Goal: Task Accomplishment & Management: Manage account settings

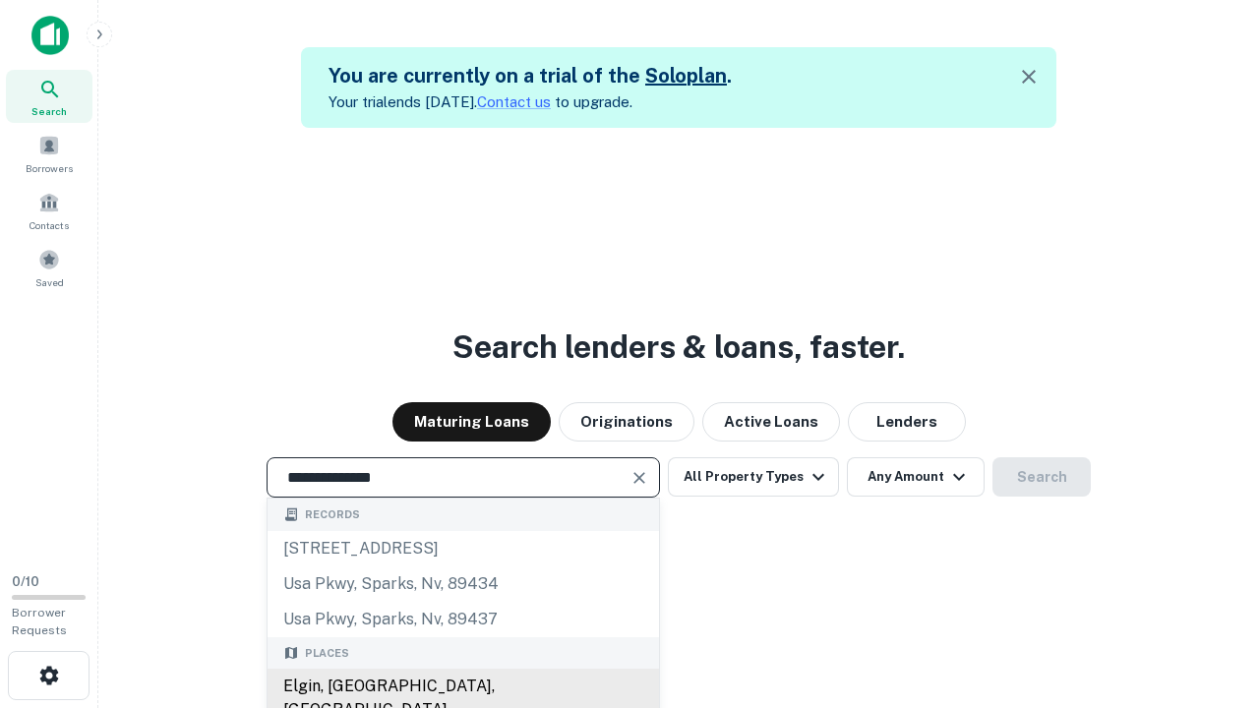
click at [462, 687] on div "Elgin, [GEOGRAPHIC_DATA], [GEOGRAPHIC_DATA]" at bounding box center [464, 698] width 392 height 59
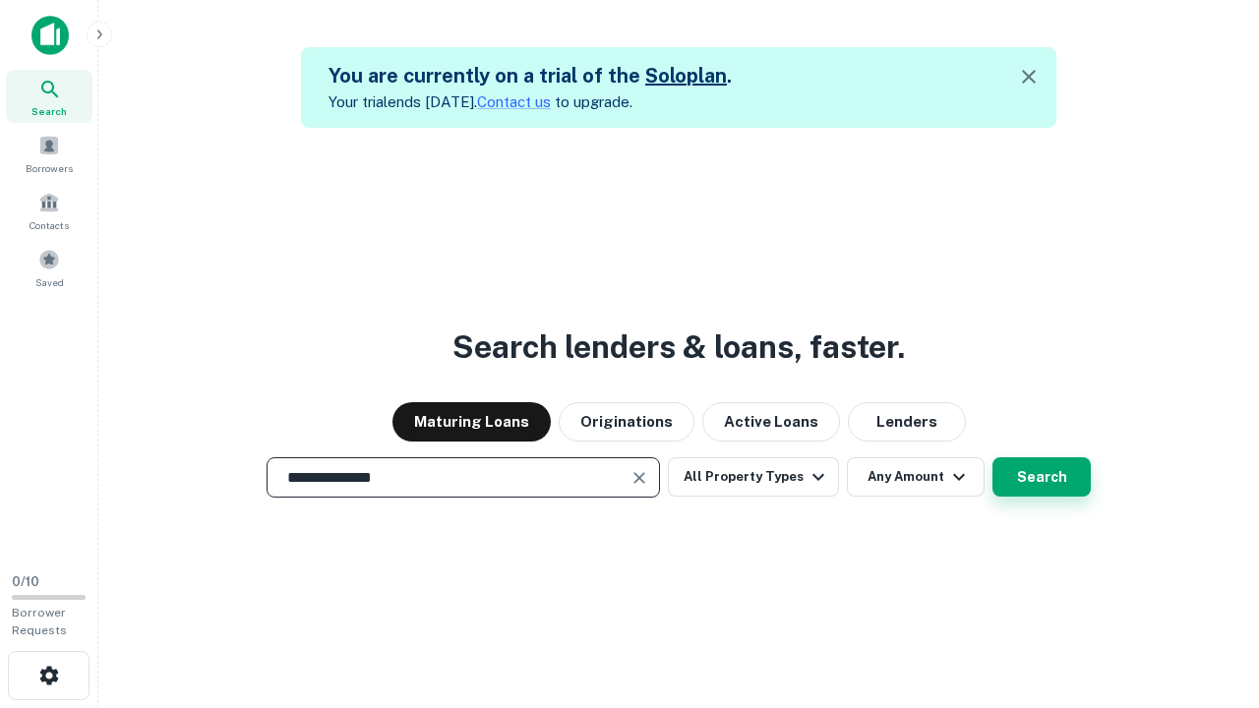
type input "**********"
click at [1042, 477] on button "Search" at bounding box center [1042, 477] width 98 height 39
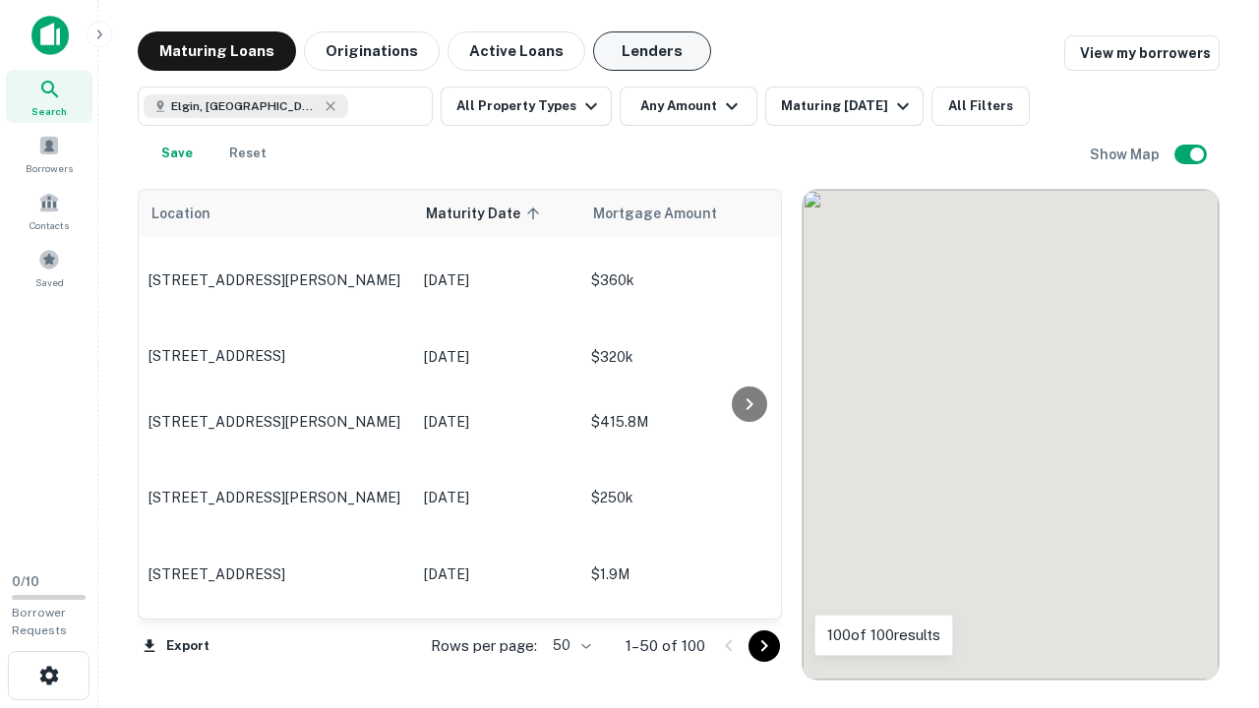
click at [652, 51] on button "Lenders" at bounding box center [652, 50] width 118 height 39
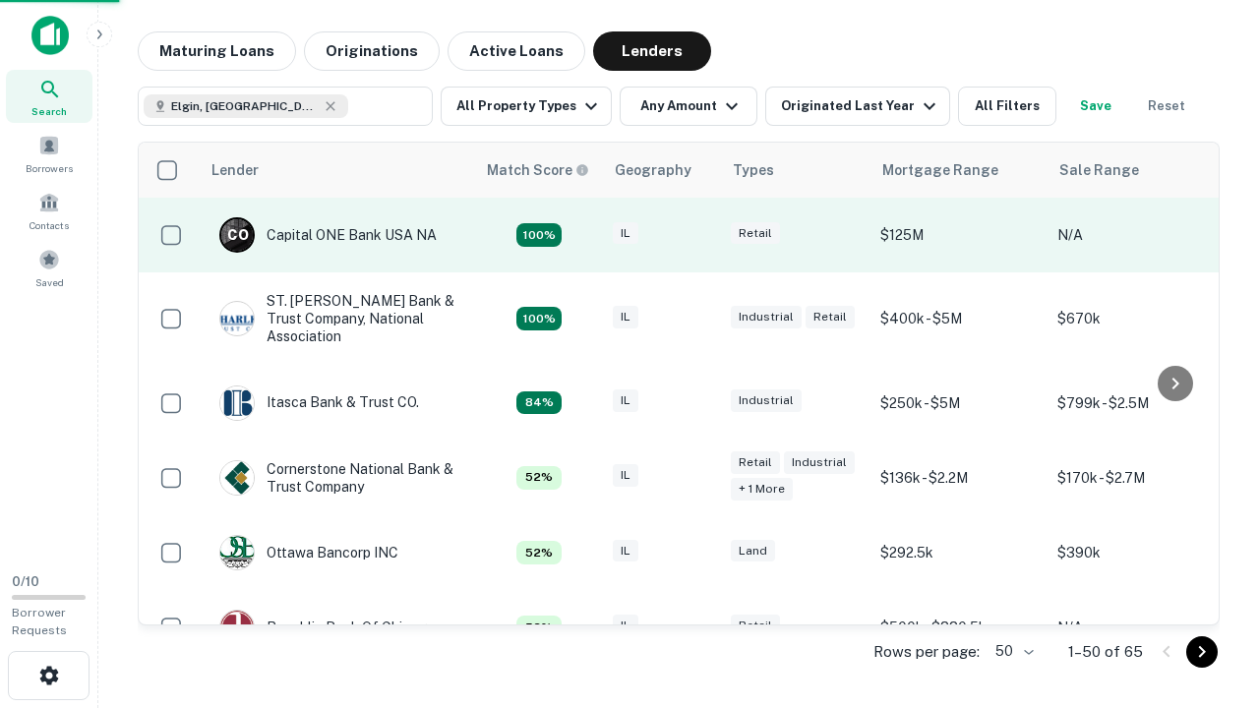
click at [699, 235] on div "IL" at bounding box center [662, 235] width 98 height 27
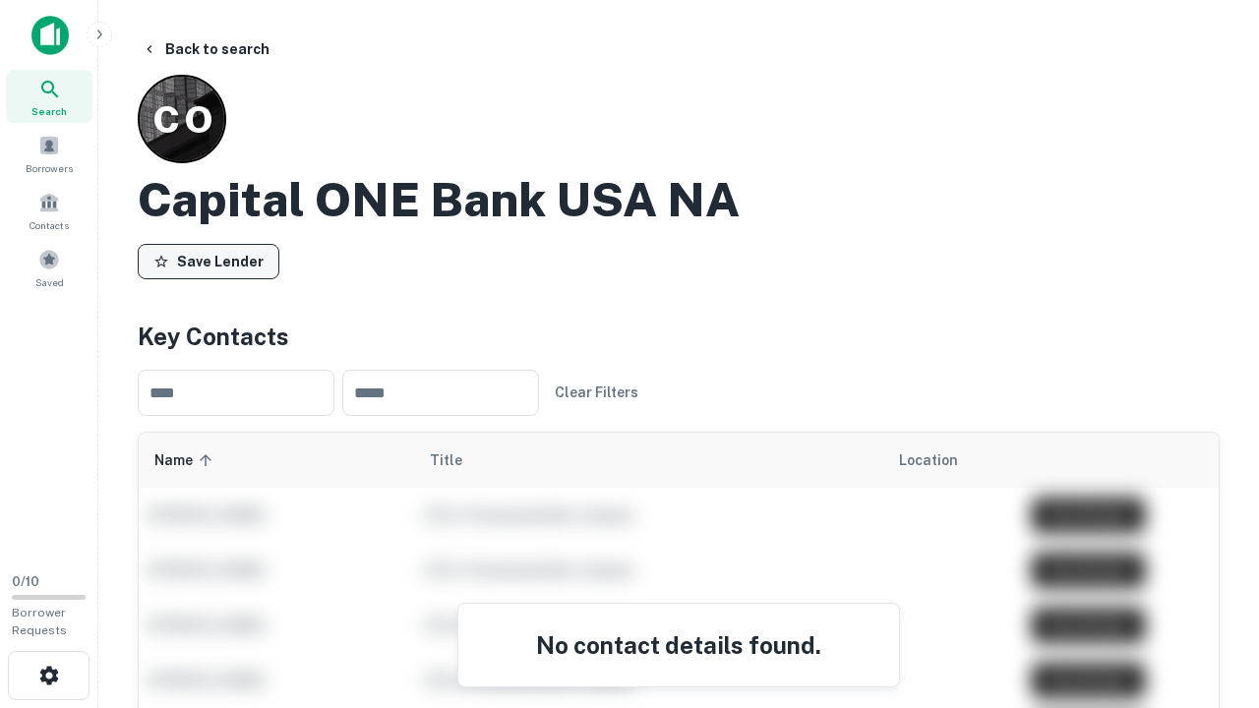
click at [209, 261] on button "Save Lender" at bounding box center [209, 261] width 142 height 35
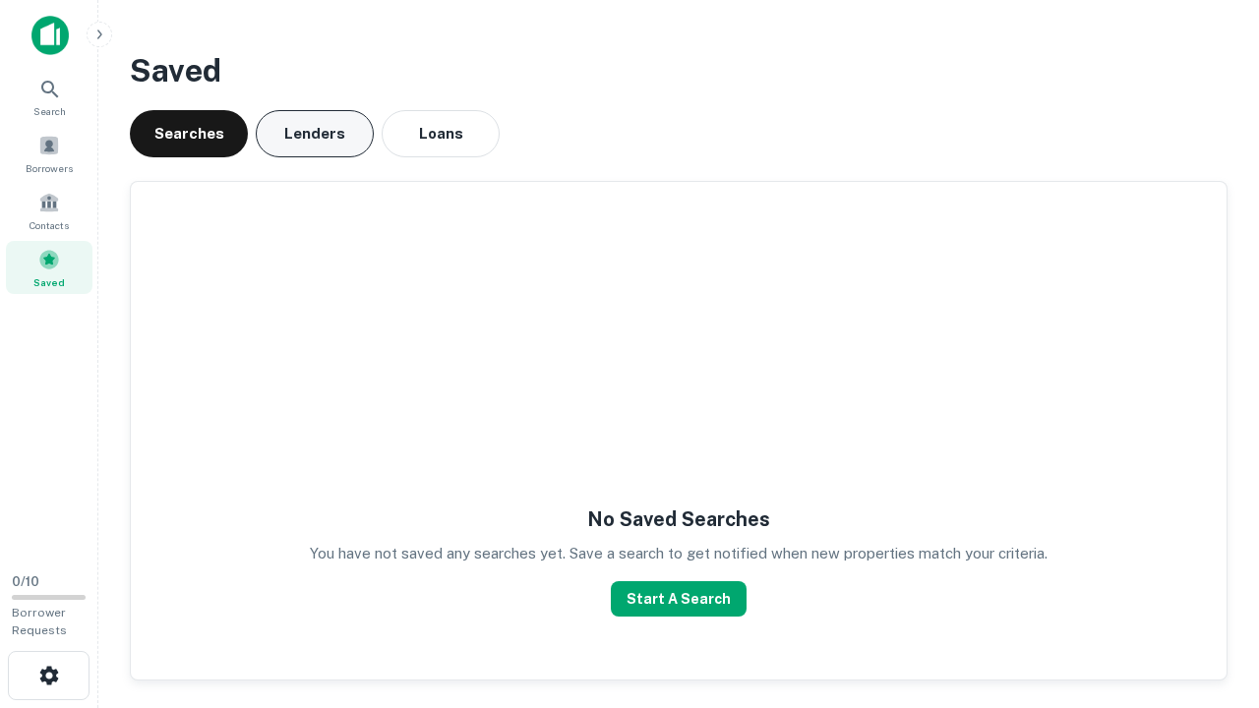
click at [315, 134] on button "Lenders" at bounding box center [315, 133] width 118 height 47
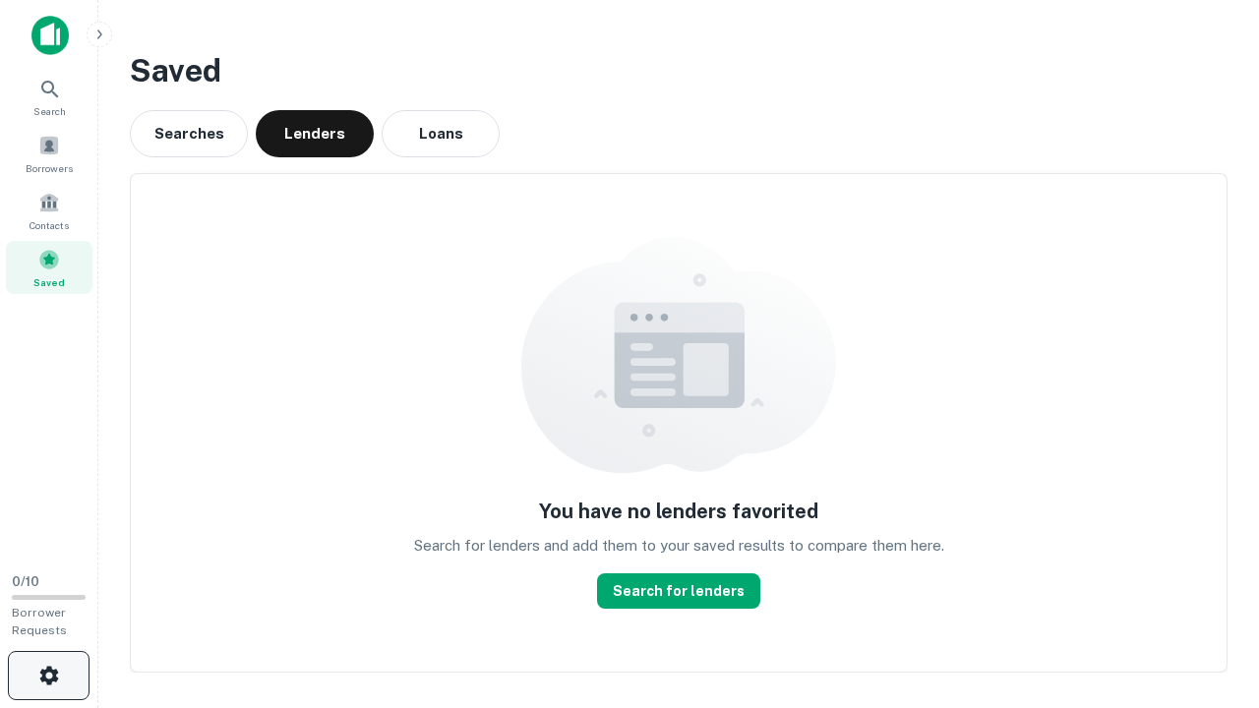
click at [48, 676] on icon "button" at bounding box center [49, 676] width 24 height 24
